Goal: Navigation & Orientation: Find specific page/section

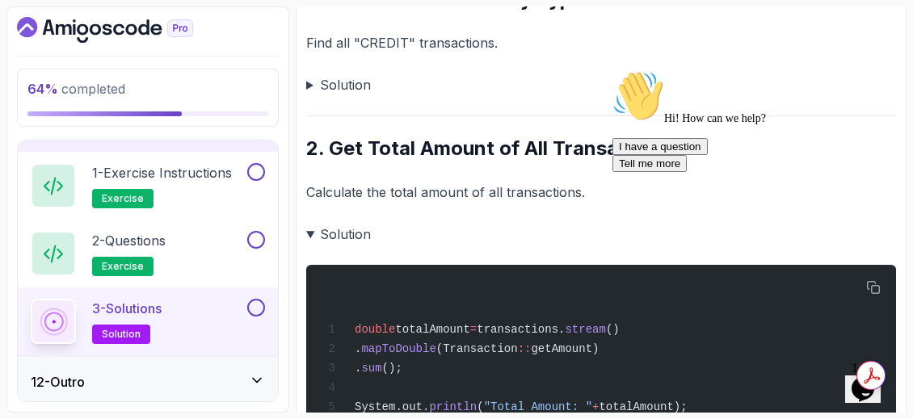
scroll to position [330, 0]
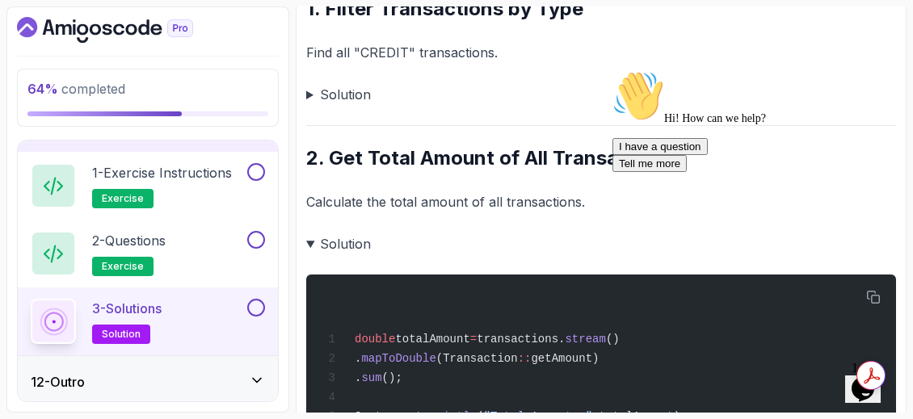
click at [886, 70] on div "Chat attention grabber" at bounding box center [757, 70] width 291 height 0
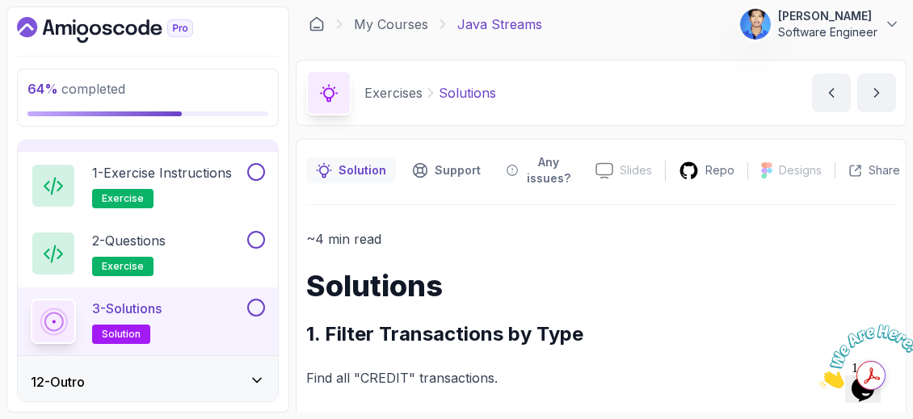
scroll to position [0, 0]
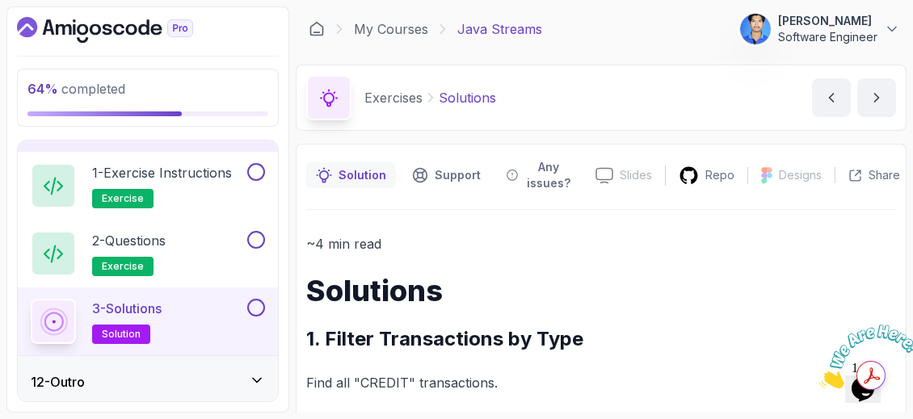
click at [141, 23] on icon "Dashboard" at bounding box center [105, 30] width 176 height 26
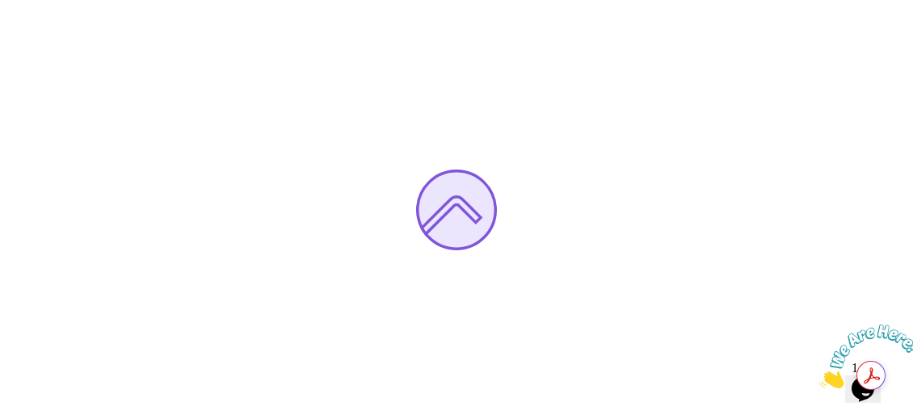
click at [819, 377] on icon "Close" at bounding box center [819, 384] width 0 height 14
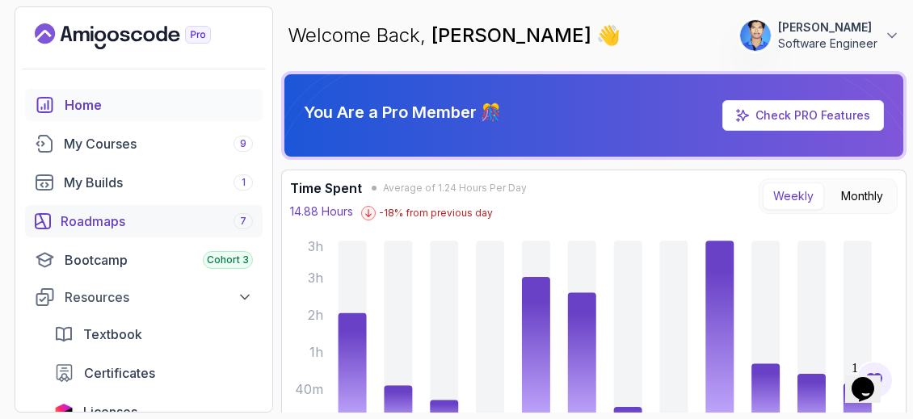
click at [101, 210] on link "Roadmaps 7" at bounding box center [144, 221] width 238 height 32
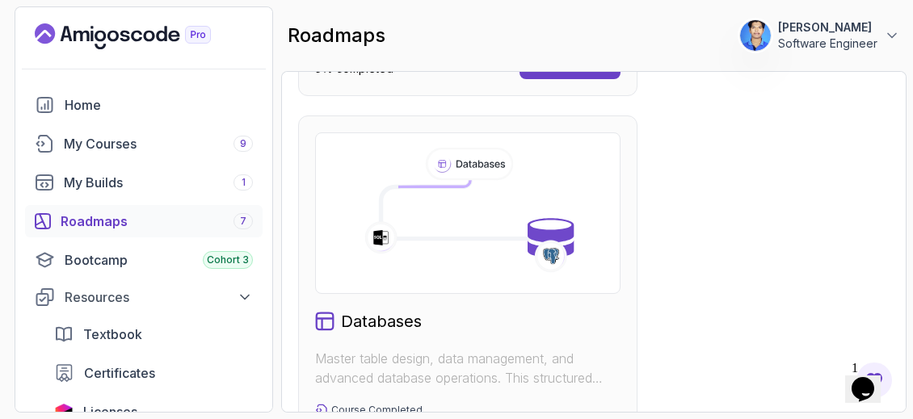
scroll to position [1784, 0]
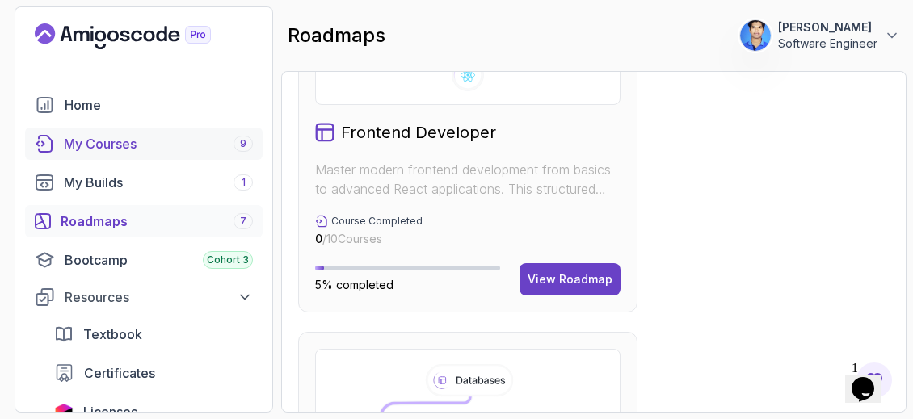
click at [133, 135] on div "My Courses 9" at bounding box center [158, 143] width 189 height 19
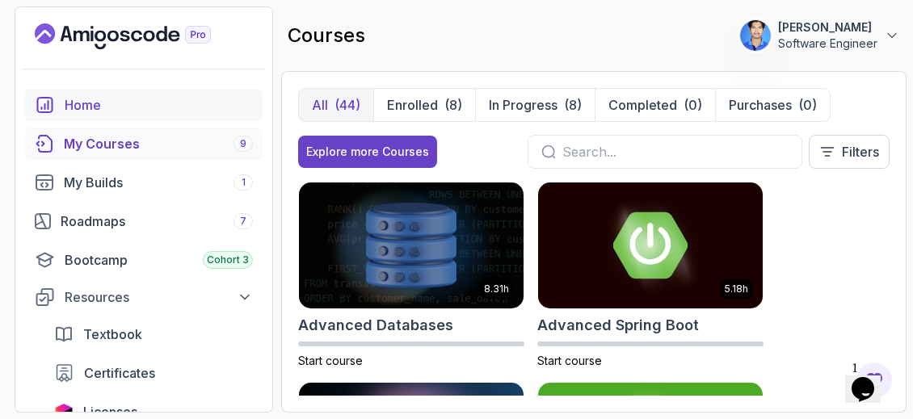
click at [95, 90] on link "Home" at bounding box center [144, 105] width 238 height 32
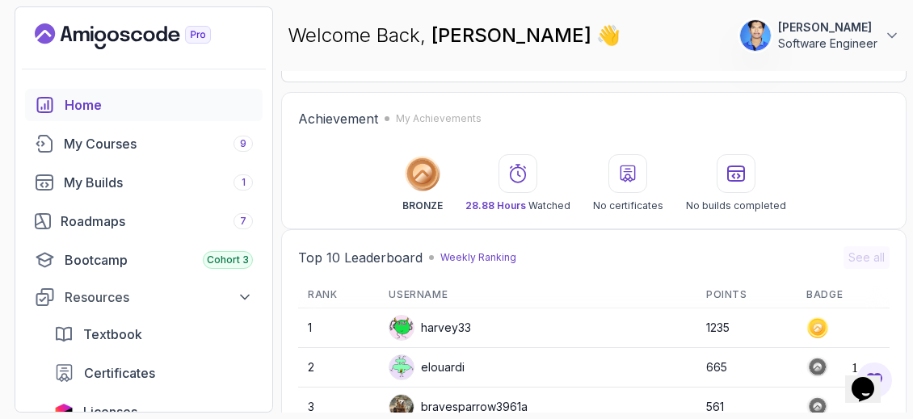
scroll to position [396, 0]
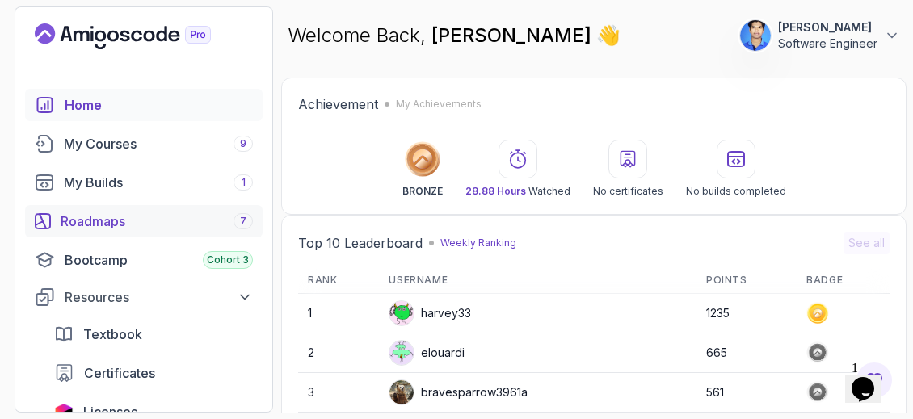
click at [88, 230] on div "Roadmaps 7" at bounding box center [157, 221] width 192 height 19
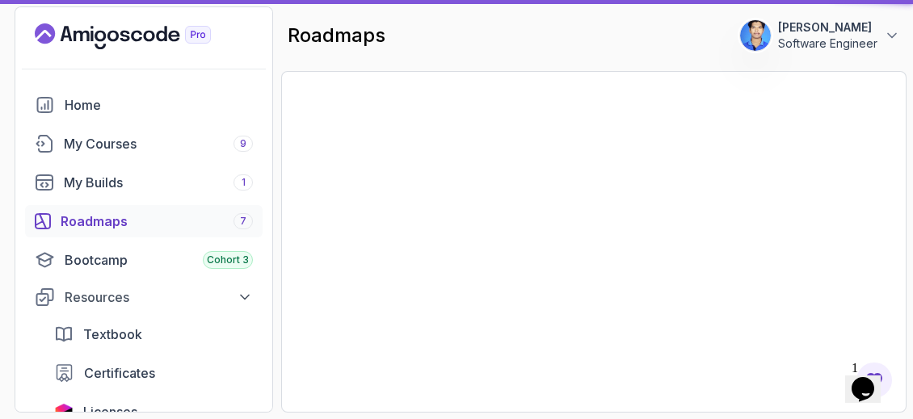
click at [127, 137] on div "My Courses 9" at bounding box center [158, 143] width 189 height 19
click at [82, 149] on div "My Courses 9" at bounding box center [158, 143] width 189 height 19
